Goal: Task Accomplishment & Management: Manage account settings

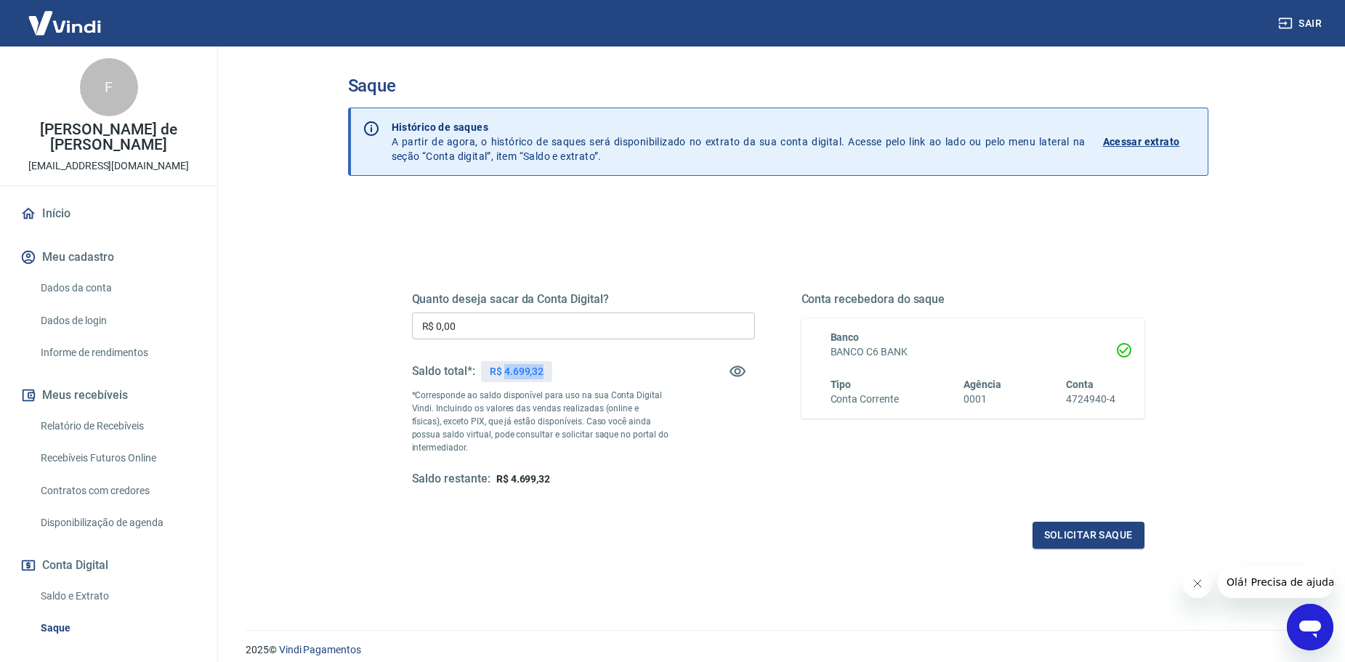
drag, startPoint x: 504, startPoint y: 370, endPoint x: 549, endPoint y: 376, distance: 45.4
click at [549, 376] on div "R$ 4.699,32" at bounding box center [516, 371] width 71 height 21
copy p "4.699,32"
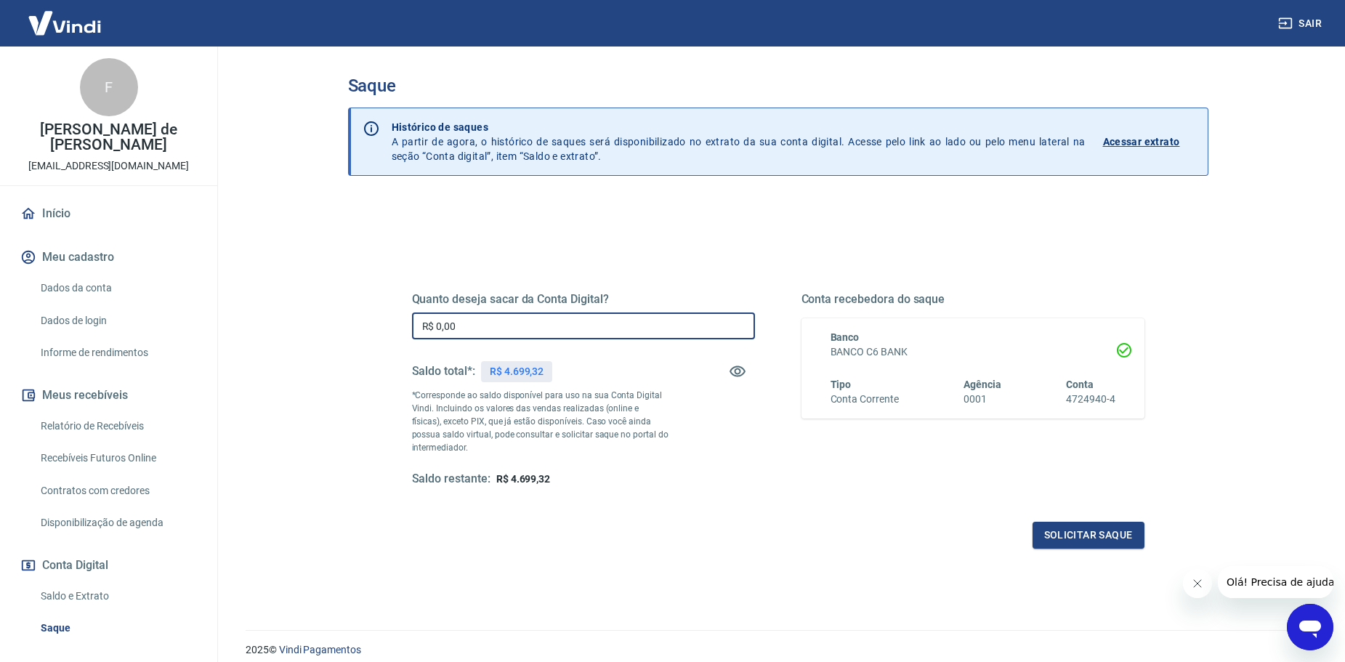
drag, startPoint x: 458, startPoint y: 323, endPoint x: 370, endPoint y: 318, distance: 88.8
click at [370, 318] on div "Quanto deseja sacar da Conta Digital? R$ 0,00 ​ Saldo total*: R$ 4.699,32 *Corr…" at bounding box center [778, 459] width 860 height 520
